Goal: Check status: Check status

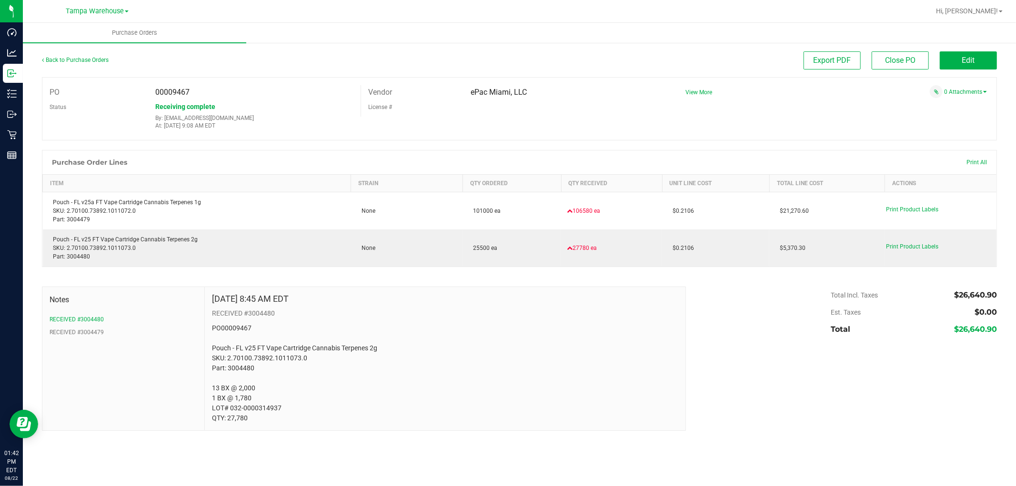
click at [90, 52] on div "Back to Purchase Orders" at bounding box center [161, 59] width 239 height 17
click at [87, 58] on link "Back to Purchase Orders" at bounding box center [75, 60] width 67 height 7
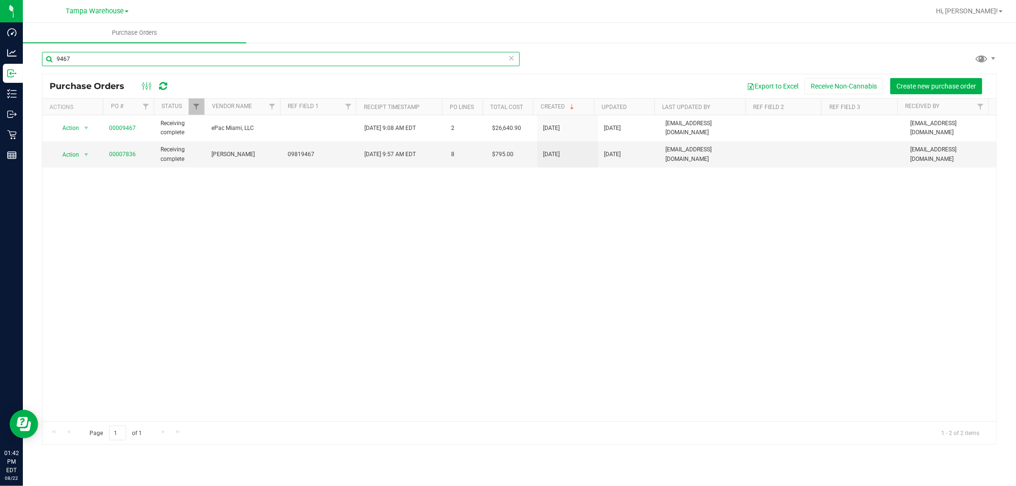
click at [84, 58] on input "9467" at bounding box center [281, 59] width 478 height 14
type input "9"
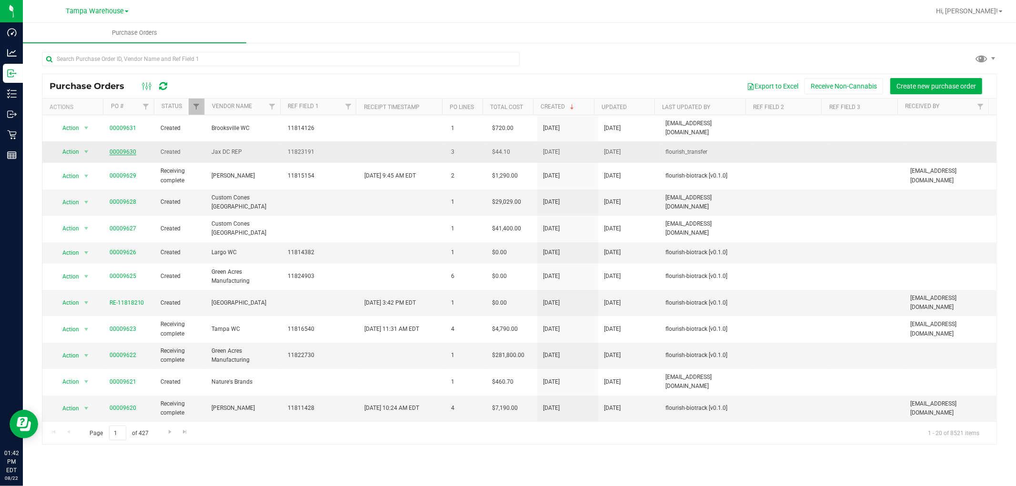
click at [127, 149] on link "00009630" at bounding box center [123, 152] width 27 height 7
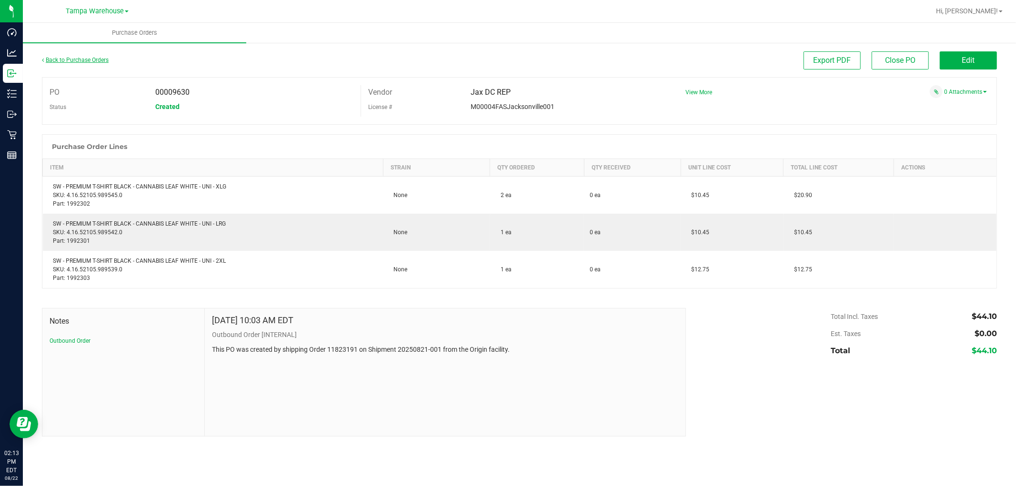
click at [92, 60] on link "Back to Purchase Orders" at bounding box center [75, 60] width 67 height 7
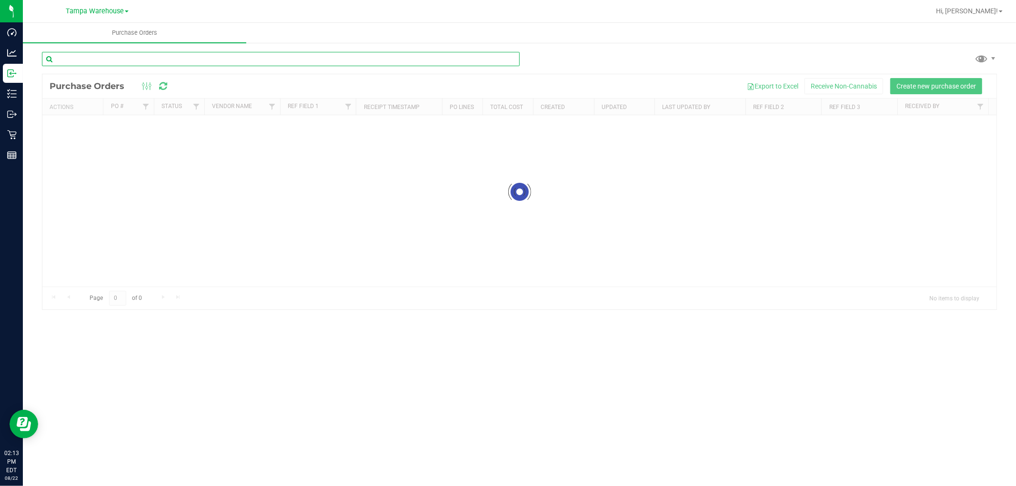
click at [148, 59] on input "text" at bounding box center [281, 59] width 478 height 14
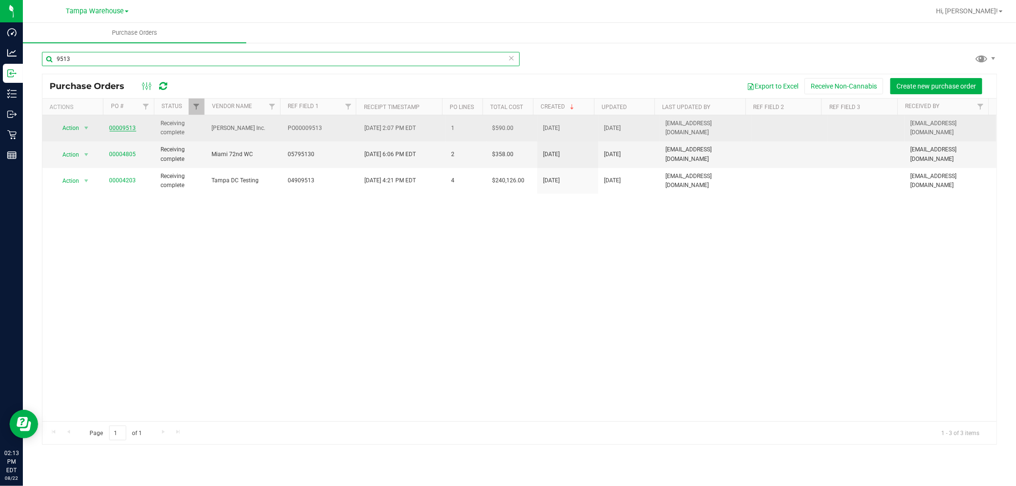
type input "9513"
click at [131, 129] on link "00009513" at bounding box center [123, 128] width 27 height 7
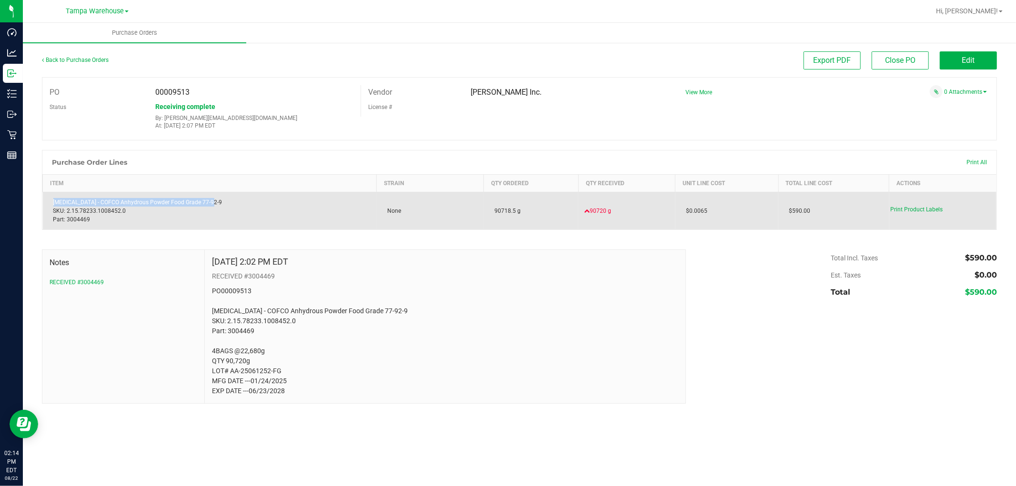
drag, startPoint x: 204, startPoint y: 202, endPoint x: 45, endPoint y: 205, distance: 158.6
click at [45, 205] on td "[MEDICAL_DATA] - COFCO Anhydrous Powder Food Grade 77-92-9 SKU: 2.15.78233.1008…" at bounding box center [210, 211] width 334 height 38
copy div "[MEDICAL_DATA] - COFCO Anhydrous Powder Food Grade 77-92-9"
